Goal: Find specific page/section: Find specific page/section

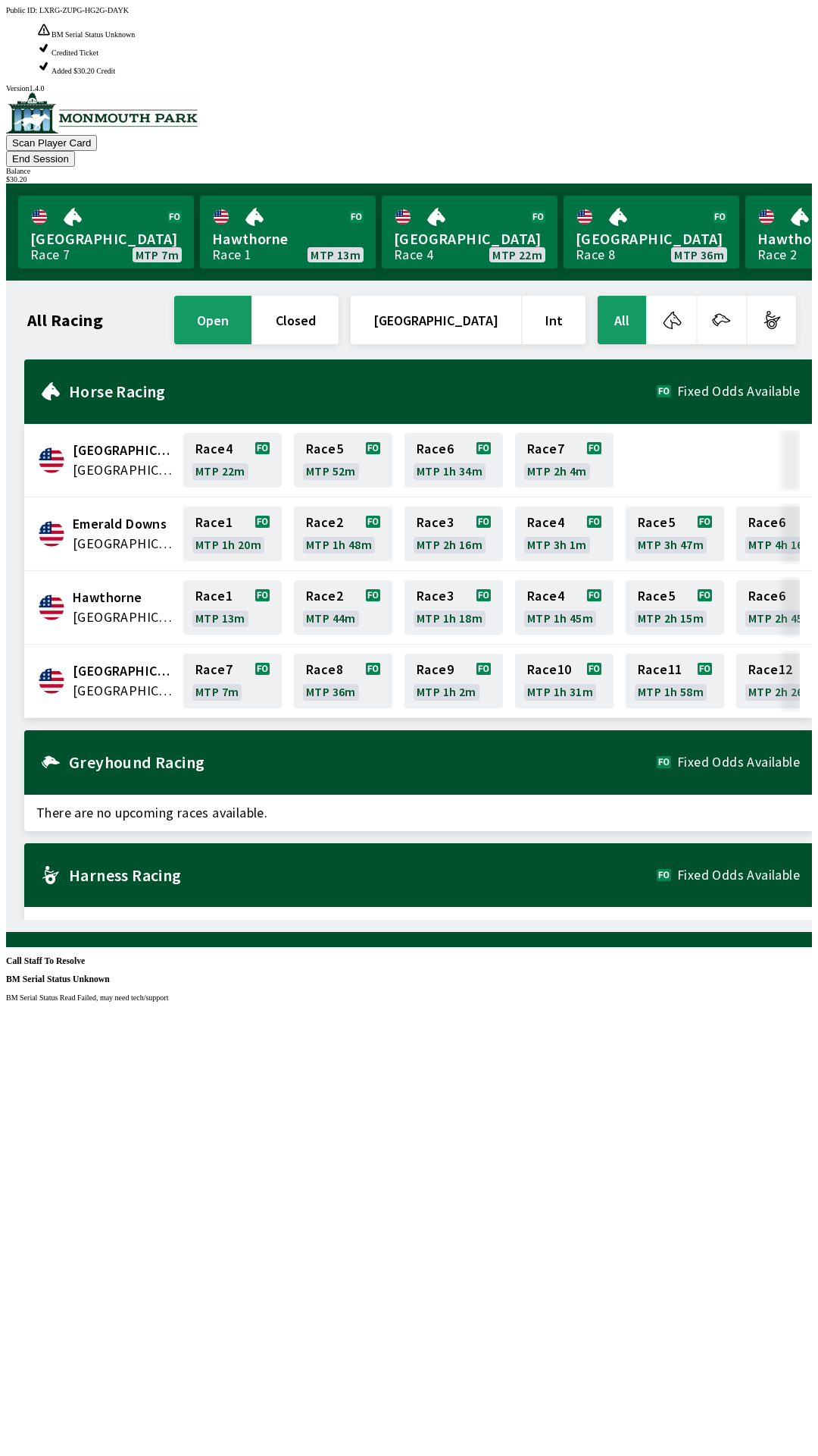
click at [460, 921] on div "Public ID: LXRG-ZUPG-HG2G-DAYK BM Serial Status Unknown BM Serial Status Read F…" at bounding box center [409, 734] width 806 height 1456
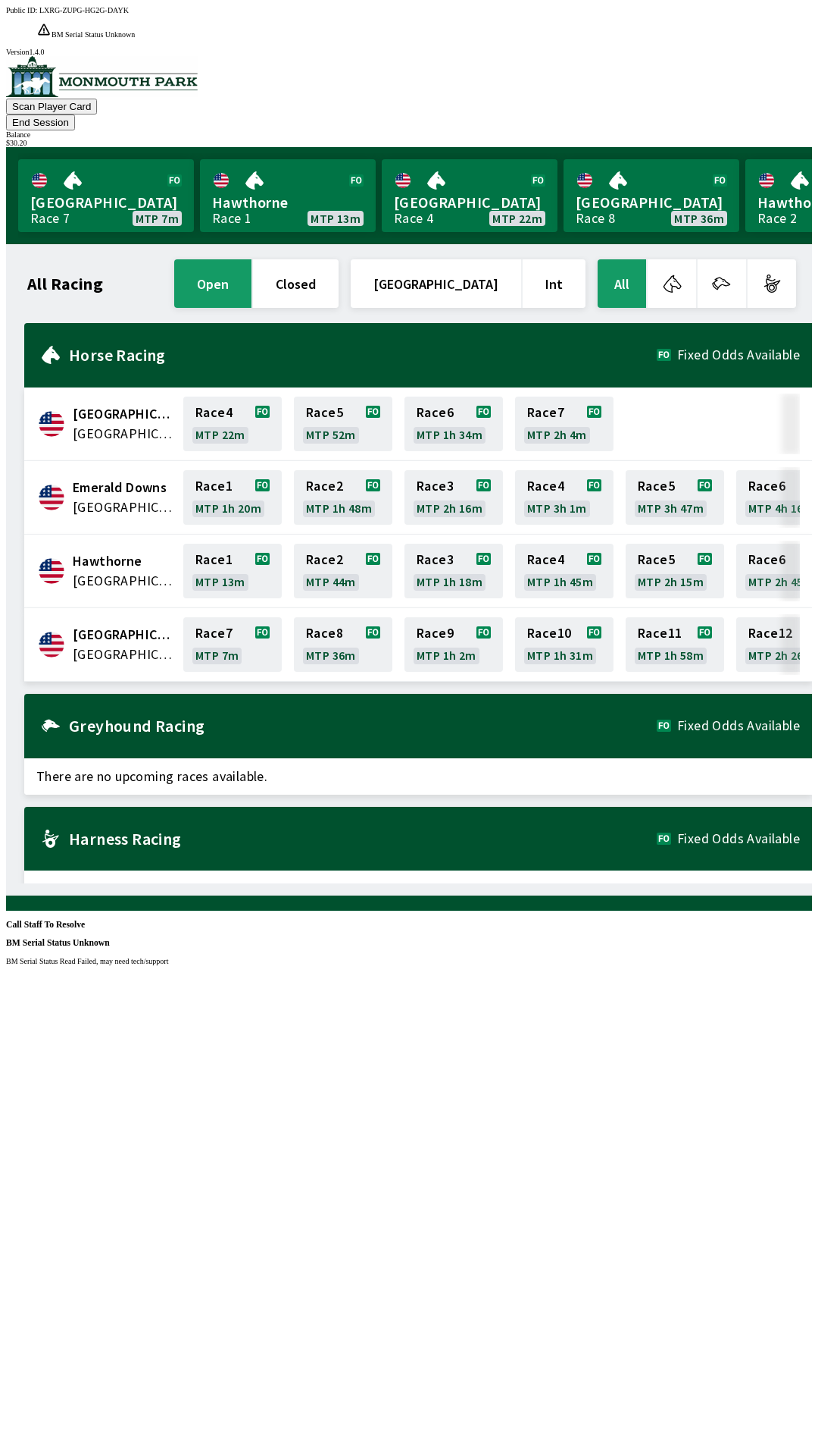
click at [419, 623] on div "Public ID: LXRG-ZUPG-HG2G-DAYK BM Serial Status Unknown BM Serial Status Read F…" at bounding box center [409, 734] width 806 height 1456
click at [454, 794] on div "Public ID: LXRG-ZUPG-HG2G-DAYK BM Serial Status Unknown BM Serial Status Read F…" at bounding box center [409, 734] width 806 height 1456
click at [639, 74] on div "Public ID: LXRG-ZUPG-HG2G-DAYK BM Serial Status Unknown BM Serial Status Read F…" at bounding box center [409, 734] width 806 height 1456
click at [635, 94] on div "Public ID: LXRG-ZUPG-HG2G-DAYK BM Serial Status Unknown BM Serial Status Read F…" at bounding box center [409, 734] width 806 height 1456
click at [635, 85] on div "Public ID: LXRG-ZUPG-HG2G-DAYK BM Serial Status Unknown BM Serial Status Read F…" at bounding box center [409, 734] width 806 height 1456
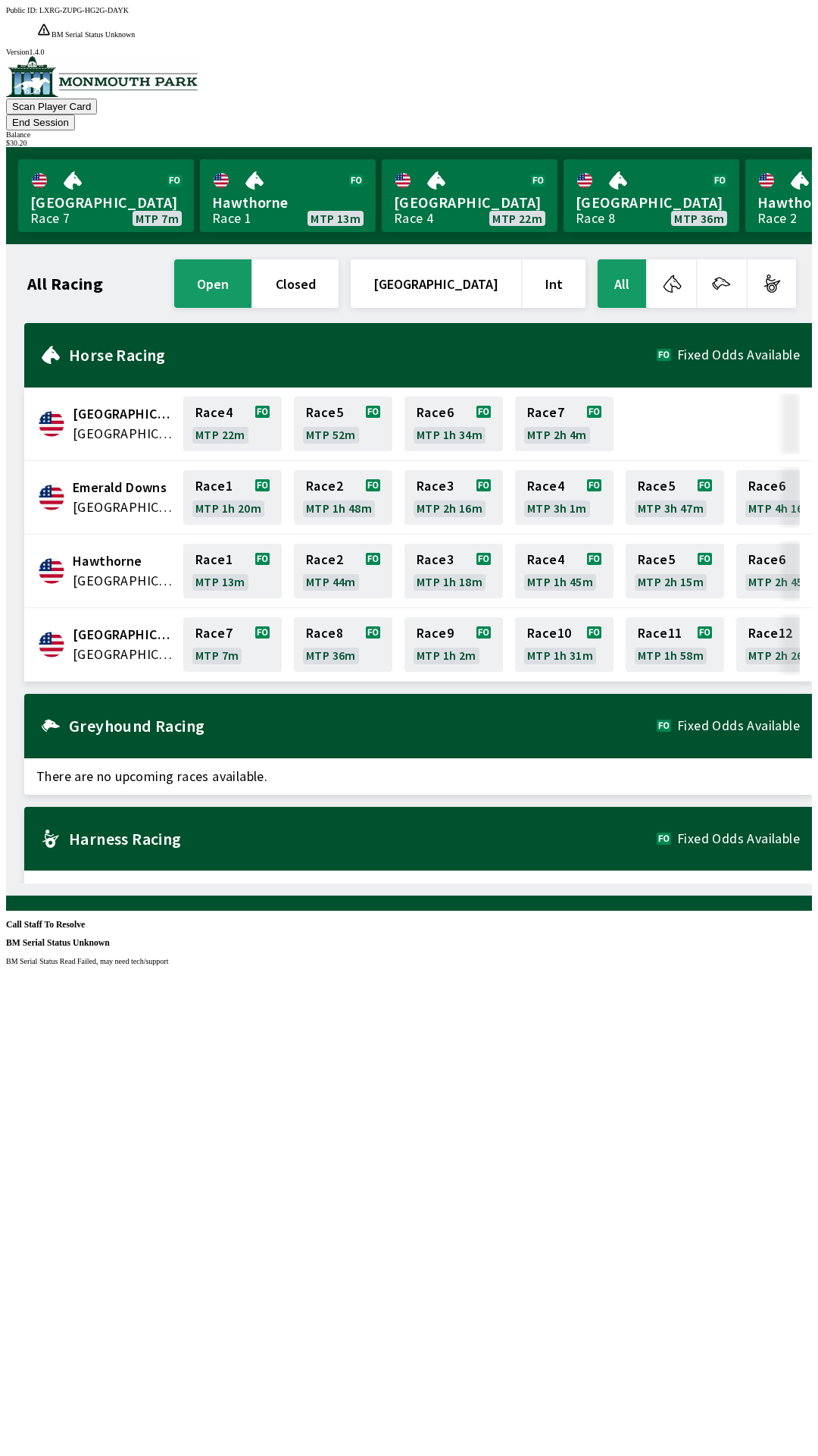
click at [638, 93] on div "Public ID: LXRG-ZUPG-HG2G-DAYK BM Serial Status Unknown BM Serial Status Read F…" at bounding box center [409, 734] width 806 height 1456
click at [636, 83] on div "Public ID: LXRG-ZUPG-HG2G-DAYK BM Serial Status Unknown BM Serial Status Read F…" at bounding box center [409, 734] width 806 height 1456
click at [633, 1145] on div "Public ID: LXRG-ZUPG-HG2G-DAYK BM Serial Status Unknown BM Serial Status Read F…" at bounding box center [409, 734] width 806 height 1456
click at [520, 867] on div "Public ID: LXRG-ZUPG-HG2G-DAYK BM Serial Status Unknown BM Serial Status Read F…" at bounding box center [409, 734] width 806 height 1456
click at [520, 891] on div "Public ID: LXRG-ZUPG-HG2G-DAYK BM Serial Status Unknown BM Serial Status Read F…" at bounding box center [409, 734] width 806 height 1456
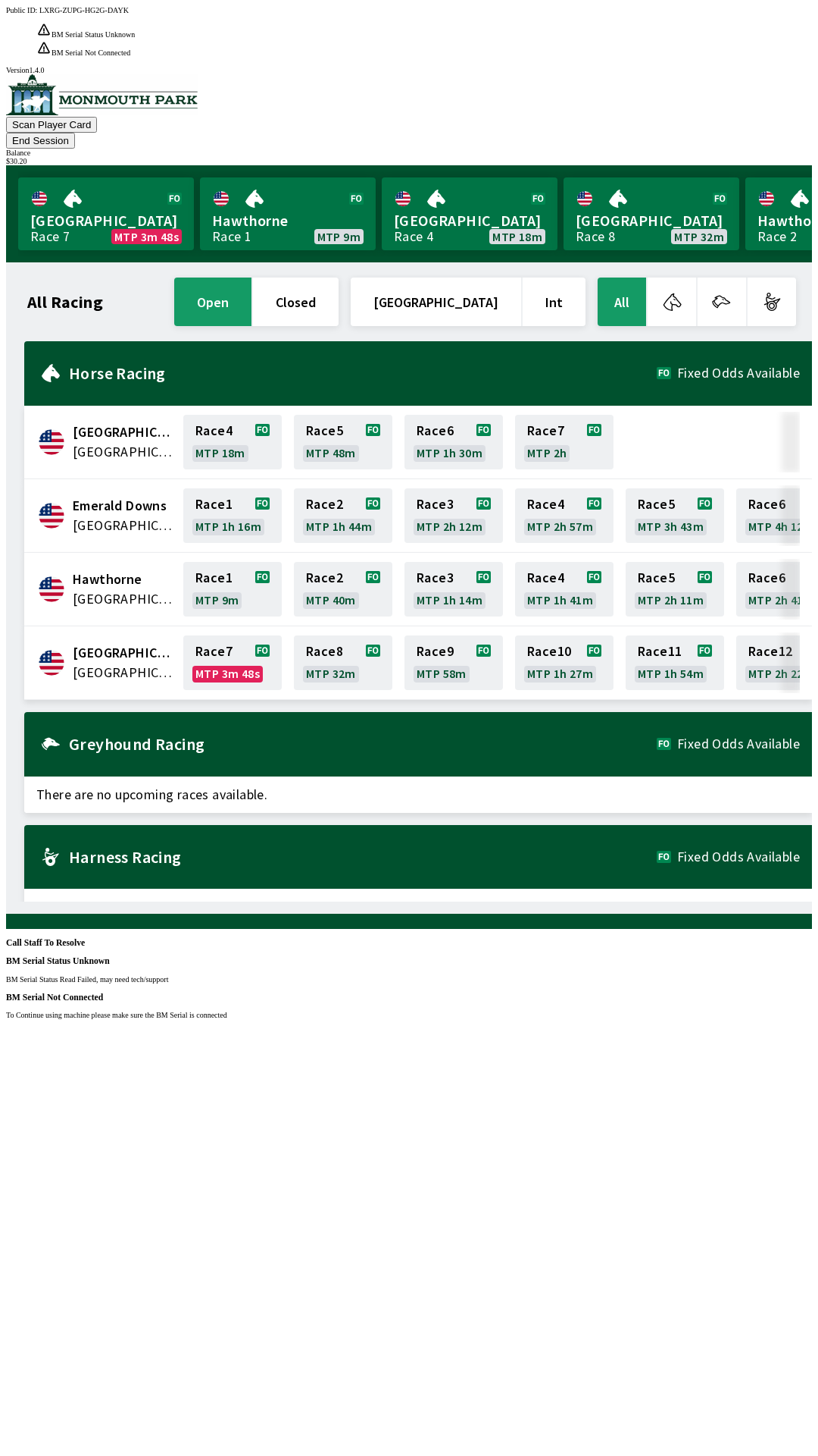
click at [813, 1391] on div "Public ID: LXRG-ZUPG-HG2G-DAYK BM Serial Status Unknown BM Serial Status Read F…" at bounding box center [409, 734] width 806 height 1456
